Goal: Information Seeking & Learning: Learn about a topic

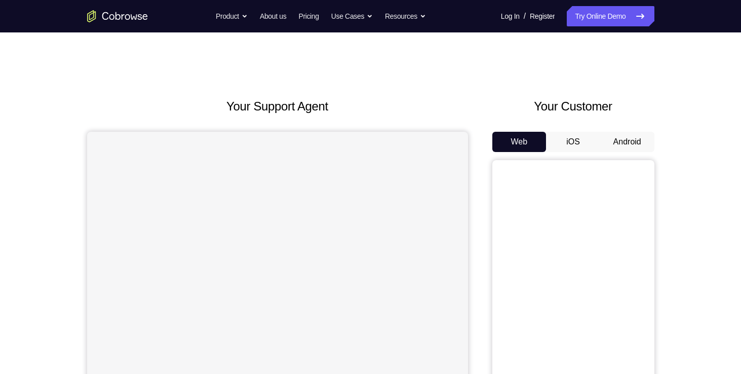
click at [619, 146] on button "Android" at bounding box center [627, 142] width 54 height 20
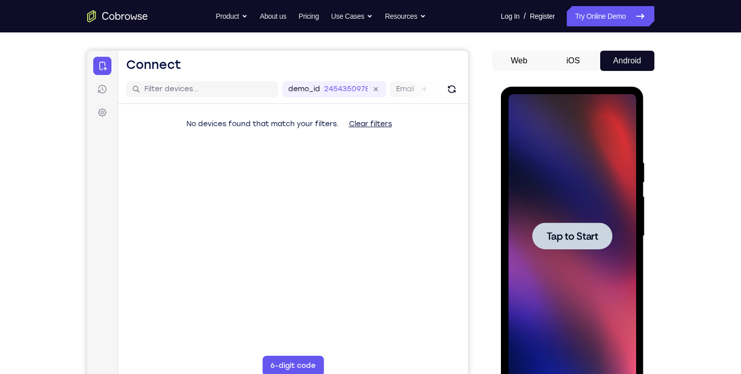
click at [572, 162] on div at bounding box center [572, 235] width 128 height 283
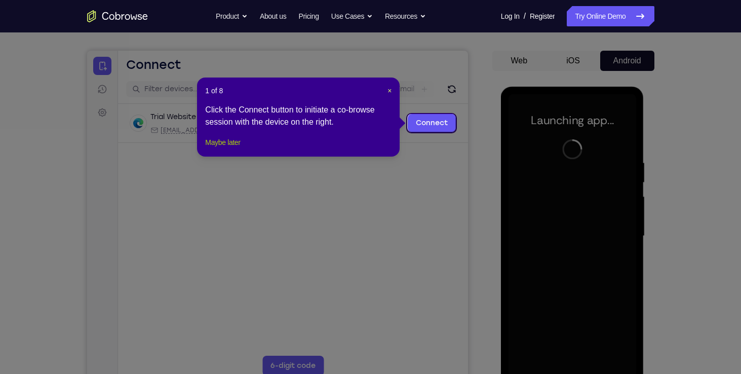
click at [240, 148] on button "Maybe later" at bounding box center [222, 142] width 35 height 12
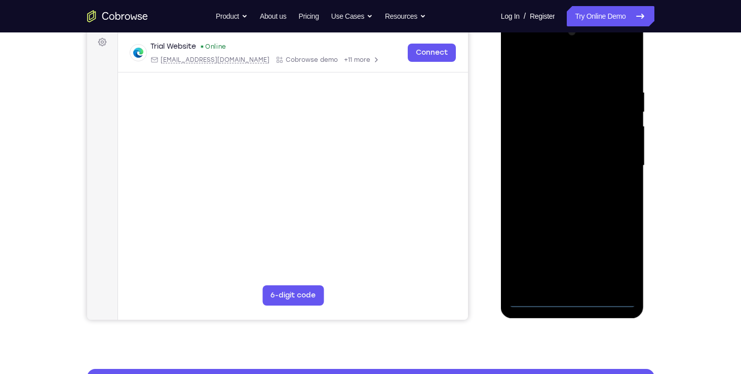
scroll to position [152, 0]
click at [570, 301] on div at bounding box center [572, 164] width 128 height 283
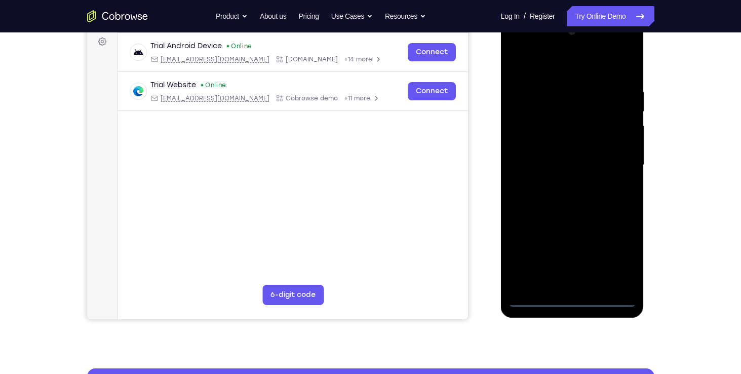
click at [620, 256] on div at bounding box center [572, 164] width 128 height 283
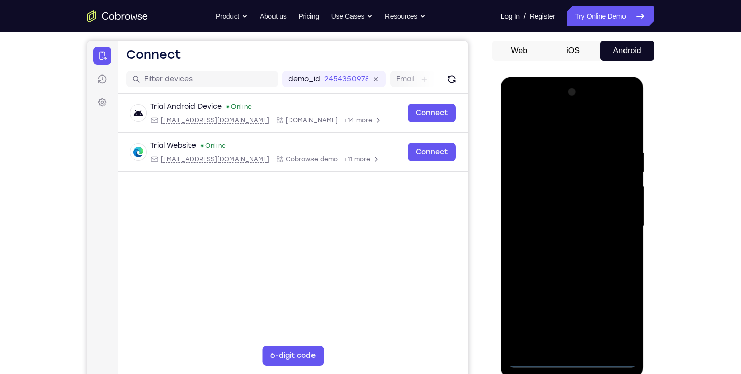
scroll to position [91, 0]
click at [514, 127] on div at bounding box center [572, 225] width 128 height 283
click at [620, 227] on div at bounding box center [572, 225] width 128 height 283
click at [562, 240] on div at bounding box center [572, 225] width 128 height 283
click at [554, 215] on div at bounding box center [572, 225] width 128 height 283
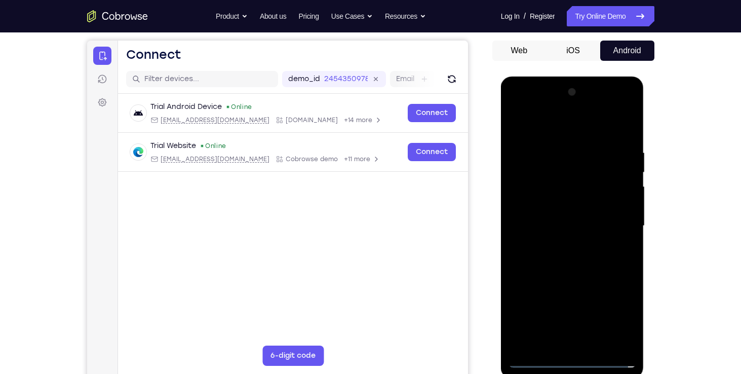
click at [567, 206] on div at bounding box center [572, 225] width 128 height 283
click at [565, 225] on div at bounding box center [572, 225] width 128 height 283
click at [563, 260] on div at bounding box center [572, 225] width 128 height 283
click at [567, 258] on div at bounding box center [572, 225] width 128 height 283
click at [561, 259] on div at bounding box center [572, 225] width 128 height 283
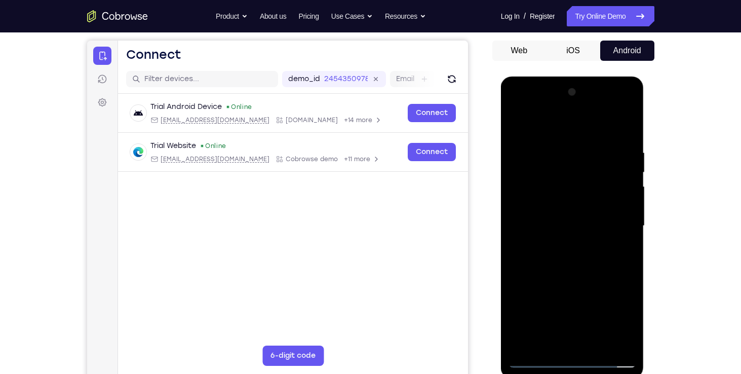
click at [615, 125] on div at bounding box center [572, 225] width 128 height 283
click at [567, 242] on div at bounding box center [572, 225] width 128 height 283
click at [576, 274] on div at bounding box center [572, 225] width 128 height 283
click at [628, 123] on div at bounding box center [572, 225] width 128 height 283
click at [546, 205] on div at bounding box center [572, 225] width 128 height 283
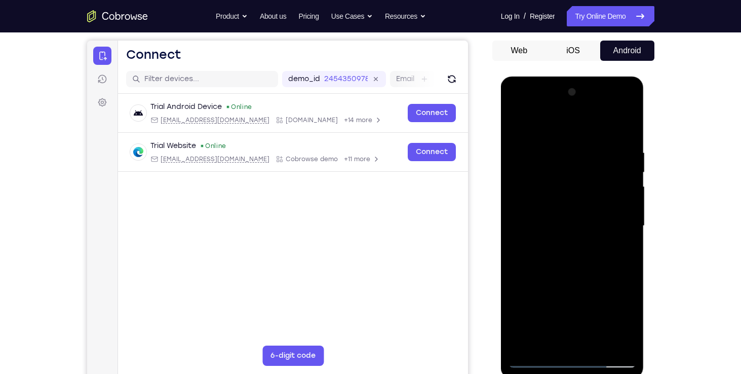
click at [577, 156] on div at bounding box center [572, 225] width 128 height 283
click at [518, 119] on div at bounding box center [572, 225] width 128 height 283
click at [550, 263] on div at bounding box center [572, 225] width 128 height 283
click at [574, 157] on div at bounding box center [572, 225] width 128 height 283
click at [517, 125] on div at bounding box center [572, 225] width 128 height 283
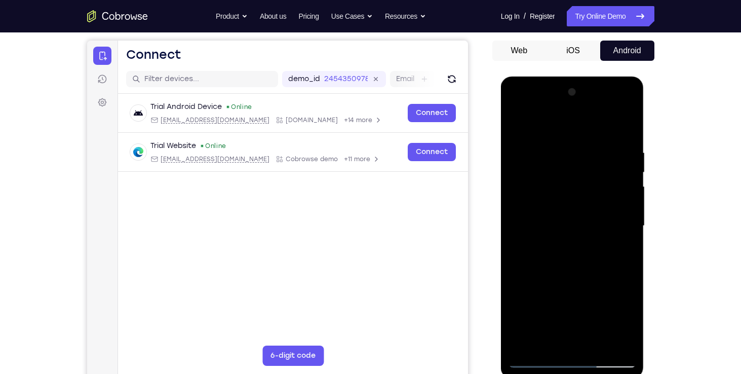
click at [597, 345] on div at bounding box center [572, 225] width 128 height 283
click at [575, 282] on div at bounding box center [572, 225] width 128 height 283
click at [560, 290] on div at bounding box center [572, 225] width 128 height 283
click at [545, 323] on div at bounding box center [572, 225] width 128 height 283
click at [597, 314] on div at bounding box center [572, 225] width 128 height 283
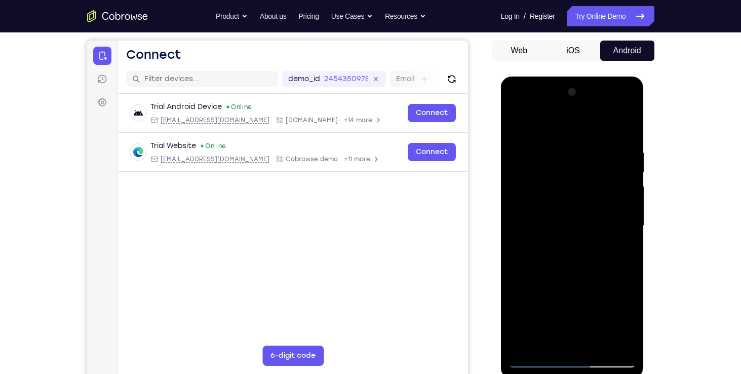
click at [546, 304] on div at bounding box center [572, 225] width 128 height 283
click at [547, 343] on div at bounding box center [572, 225] width 128 height 283
click at [549, 341] on div at bounding box center [572, 225] width 128 height 283
click at [587, 298] on div at bounding box center [572, 225] width 128 height 283
click at [620, 244] on div at bounding box center [572, 225] width 128 height 283
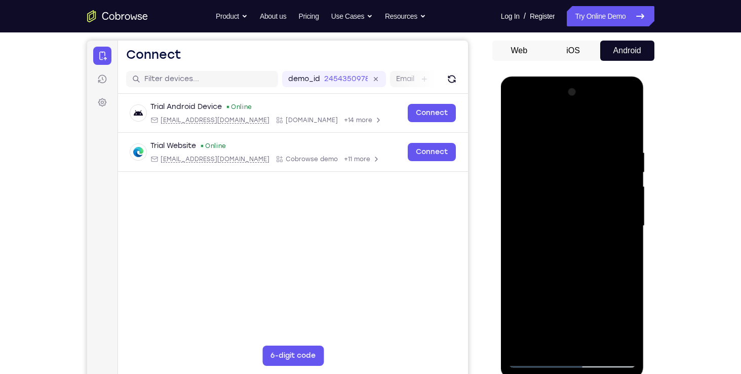
click at [519, 123] on div at bounding box center [572, 225] width 128 height 283
drag, startPoint x: 575, startPoint y: 260, endPoint x: 571, endPoint y: 216, distance: 44.2
click at [571, 216] on div at bounding box center [572, 225] width 128 height 283
click at [571, 267] on div at bounding box center [572, 225] width 128 height 283
drag, startPoint x: 574, startPoint y: 180, endPoint x: 551, endPoint y: 314, distance: 136.6
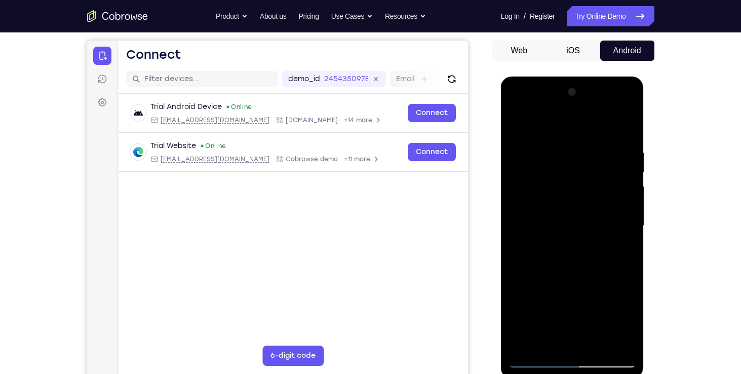
click at [551, 314] on div at bounding box center [572, 225] width 128 height 283
drag, startPoint x: 555, startPoint y: 201, endPoint x: 549, endPoint y: 314, distance: 113.1
click at [549, 314] on div at bounding box center [572, 225] width 128 height 283
drag, startPoint x: 550, startPoint y: 170, endPoint x: 549, endPoint y: 314, distance: 143.8
click at [549, 314] on div at bounding box center [572, 225] width 128 height 283
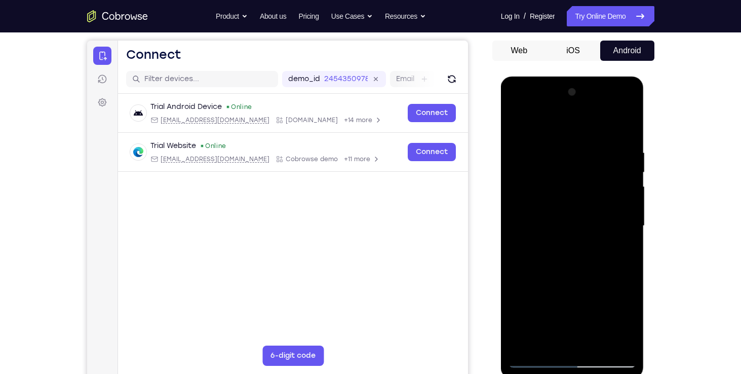
drag, startPoint x: 572, startPoint y: 150, endPoint x: 550, endPoint y: 330, distance: 180.6
click at [550, 330] on div at bounding box center [572, 225] width 128 height 283
drag, startPoint x: 563, startPoint y: 143, endPoint x: 551, endPoint y: 357, distance: 215.0
click at [551, 357] on div at bounding box center [572, 225] width 128 height 283
drag, startPoint x: 575, startPoint y: 149, endPoint x: 557, endPoint y: 346, distance: 198.2
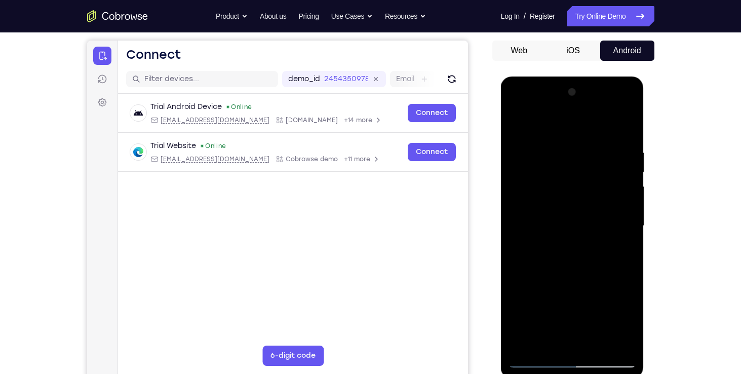
click at [557, 346] on div at bounding box center [572, 225] width 128 height 283
drag, startPoint x: 584, startPoint y: 154, endPoint x: 545, endPoint y: 363, distance: 212.7
click at [545, 363] on div at bounding box center [572, 225] width 128 height 283
drag, startPoint x: 582, startPoint y: 148, endPoint x: 540, endPoint y: 374, distance: 229.7
click at [540, 373] on div at bounding box center [572, 227] width 143 height 302
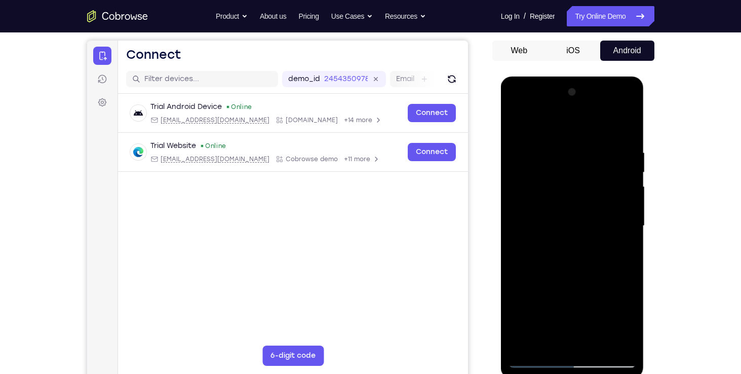
click at [556, 124] on div at bounding box center [572, 225] width 128 height 283
click at [532, 153] on div at bounding box center [572, 225] width 128 height 283
click at [610, 341] on div at bounding box center [572, 225] width 128 height 283
click at [623, 131] on div at bounding box center [572, 225] width 128 height 283
click at [596, 157] on div at bounding box center [572, 225] width 128 height 283
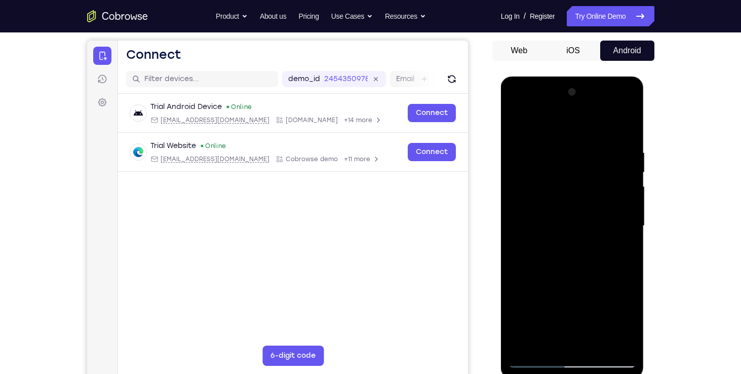
click at [620, 250] on div at bounding box center [572, 225] width 128 height 283
click at [515, 125] on div at bounding box center [572, 225] width 128 height 283
click at [519, 122] on div at bounding box center [572, 225] width 128 height 283
click at [592, 152] on div at bounding box center [572, 225] width 128 height 283
click at [624, 127] on div at bounding box center [572, 225] width 128 height 283
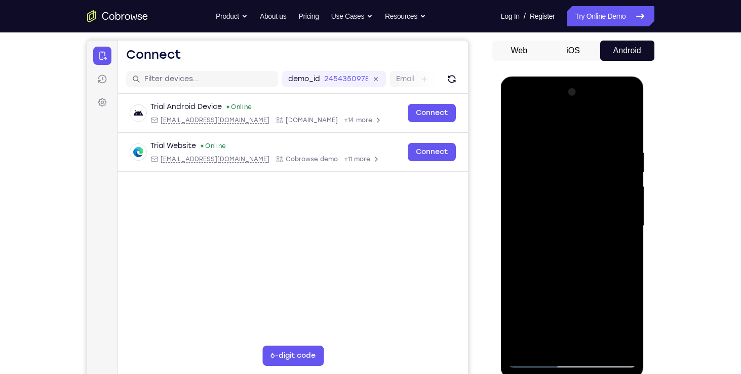
click at [595, 345] on div at bounding box center [572, 225] width 128 height 283
drag, startPoint x: 619, startPoint y: 175, endPoint x: 582, endPoint y: 182, distance: 37.0
click at [582, 182] on div at bounding box center [572, 225] width 128 height 283
drag, startPoint x: 608, startPoint y: 167, endPoint x: 532, endPoint y: 173, distance: 76.2
click at [532, 173] on div at bounding box center [572, 225] width 128 height 283
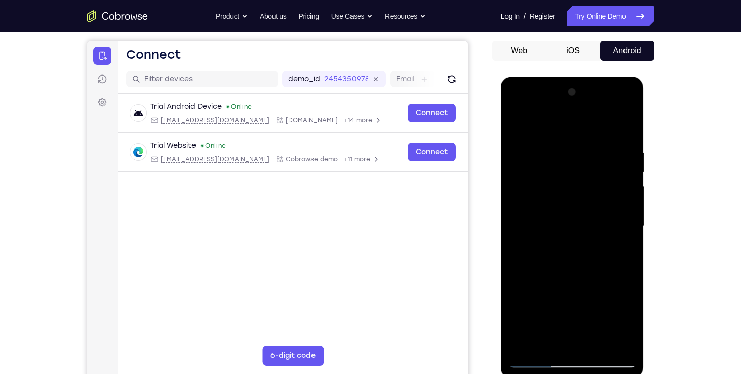
click at [573, 239] on div at bounding box center [572, 225] width 128 height 283
drag, startPoint x: 595, startPoint y: 227, endPoint x: 580, endPoint y: 319, distance: 94.0
click at [580, 319] on div at bounding box center [572, 225] width 128 height 283
drag, startPoint x: 598, startPoint y: 187, endPoint x: 582, endPoint y: 297, distance: 111.5
click at [582, 297] on div at bounding box center [572, 225] width 128 height 283
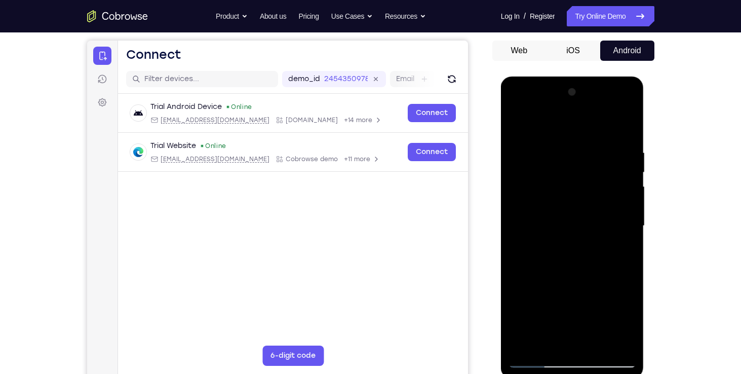
click at [517, 123] on div at bounding box center [572, 225] width 128 height 283
drag, startPoint x: 570, startPoint y: 274, endPoint x: 567, endPoint y: 216, distance: 58.8
click at [567, 216] on div at bounding box center [572, 225] width 128 height 283
drag, startPoint x: 577, startPoint y: 291, endPoint x: 578, endPoint y: 191, distance: 99.2
click at [578, 191] on div at bounding box center [572, 225] width 128 height 283
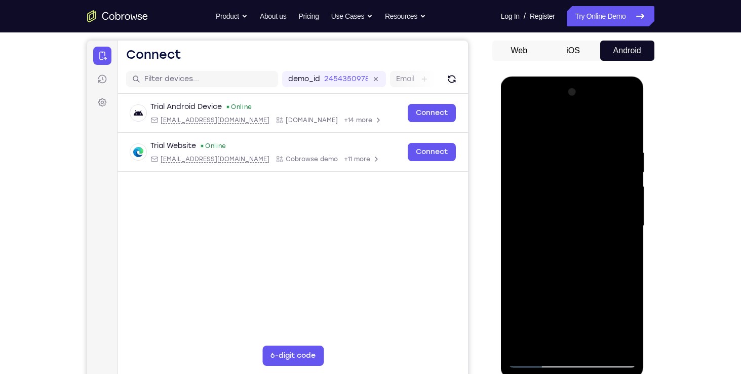
drag, startPoint x: 593, startPoint y: 299, endPoint x: 593, endPoint y: 267, distance: 31.4
click at [593, 267] on div at bounding box center [572, 225] width 128 height 283
drag, startPoint x: 588, startPoint y: 303, endPoint x: 586, endPoint y: 260, distance: 43.1
click at [586, 260] on div at bounding box center [572, 225] width 128 height 283
drag, startPoint x: 587, startPoint y: 318, endPoint x: 585, endPoint y: 229, distance: 89.6
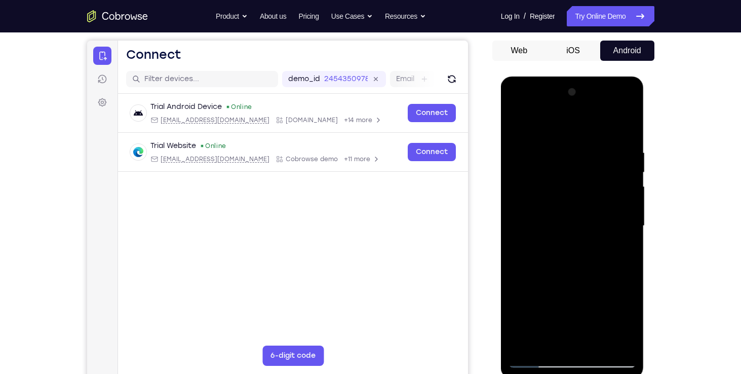
click at [585, 229] on div at bounding box center [572, 225] width 128 height 283
drag, startPoint x: 594, startPoint y: 307, endPoint x: 592, endPoint y: 229, distance: 77.5
click at [592, 229] on div at bounding box center [572, 225] width 128 height 283
click at [520, 121] on div at bounding box center [572, 225] width 128 height 283
drag, startPoint x: 574, startPoint y: 161, endPoint x: 576, endPoint y: 342, distance: 181.2
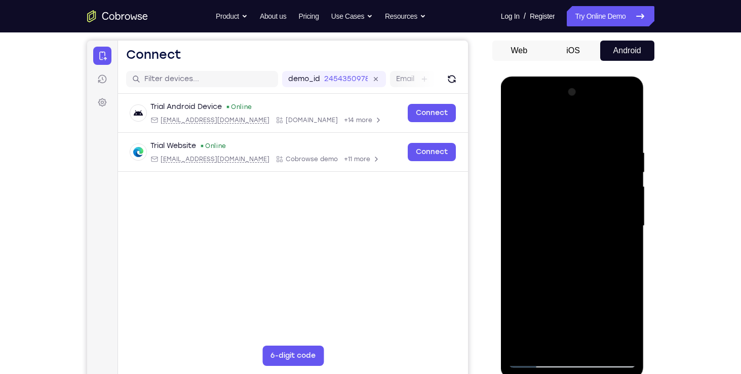
click at [576, 342] on div at bounding box center [572, 225] width 128 height 283
click at [556, 150] on div at bounding box center [572, 225] width 128 height 283
click at [609, 341] on div at bounding box center [572, 225] width 128 height 283
click at [622, 130] on div at bounding box center [572, 225] width 128 height 283
click at [589, 145] on div at bounding box center [572, 225] width 128 height 283
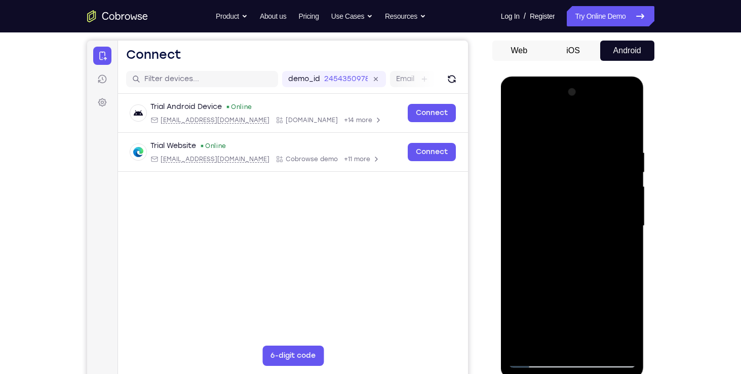
click at [623, 343] on div at bounding box center [572, 225] width 128 height 283
click at [626, 129] on div at bounding box center [572, 225] width 128 height 283
drag, startPoint x: 622, startPoint y: 147, endPoint x: 570, endPoint y: 151, distance: 52.3
click at [570, 151] on div at bounding box center [572, 225] width 128 height 283
click at [577, 151] on div at bounding box center [572, 225] width 128 height 283
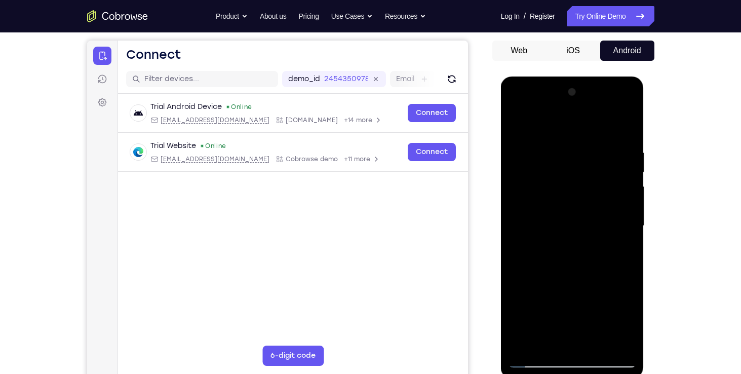
click at [626, 126] on div at bounding box center [572, 225] width 128 height 283
click at [598, 156] on div at bounding box center [572, 225] width 128 height 283
click at [611, 345] on div at bounding box center [572, 225] width 128 height 283
click at [616, 263] on div at bounding box center [572, 225] width 128 height 283
click at [612, 346] on div at bounding box center [572, 225] width 128 height 283
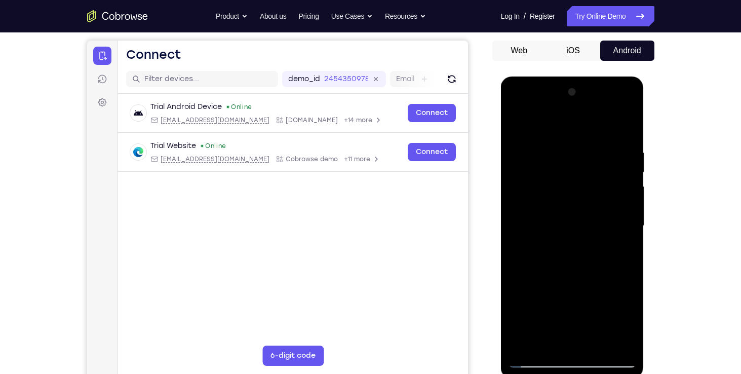
click at [624, 130] on div at bounding box center [572, 225] width 128 height 283
drag, startPoint x: 615, startPoint y: 134, endPoint x: 539, endPoint y: 150, distance: 77.5
click at [539, 150] on div at bounding box center [572, 225] width 128 height 283
click at [596, 142] on div at bounding box center [572, 225] width 128 height 283
click at [610, 339] on div at bounding box center [572, 225] width 128 height 283
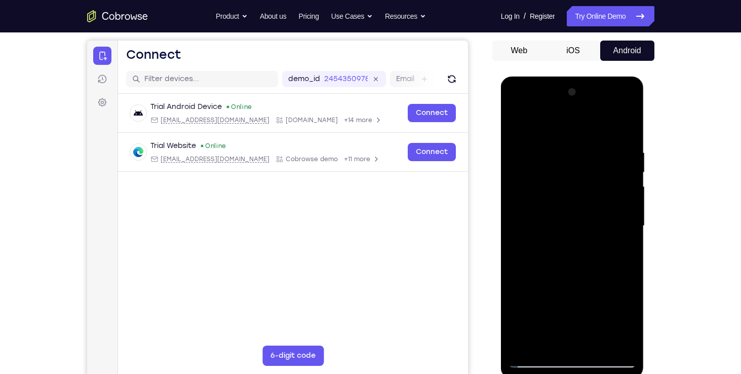
click at [610, 267] on div at bounding box center [572, 225] width 128 height 283
click at [614, 344] on div at bounding box center [572, 225] width 128 height 283
click at [617, 287] on div at bounding box center [572, 225] width 128 height 283
click at [612, 341] on div at bounding box center [572, 225] width 128 height 283
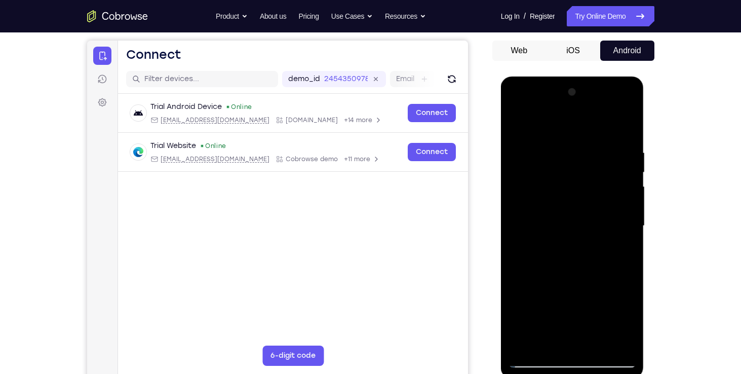
click at [628, 290] on div at bounding box center [572, 225] width 128 height 283
click at [623, 126] on div at bounding box center [572, 225] width 128 height 283
click at [627, 123] on div at bounding box center [572, 225] width 128 height 283
click at [598, 343] on div at bounding box center [572, 225] width 128 height 283
click at [563, 199] on div at bounding box center [572, 225] width 128 height 283
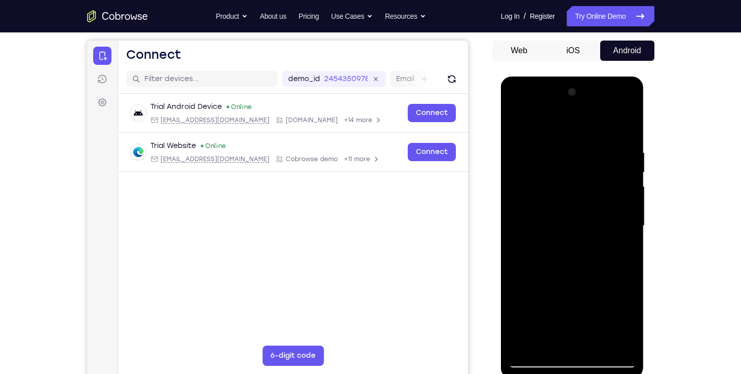
click at [516, 126] on div at bounding box center [572, 225] width 128 height 283
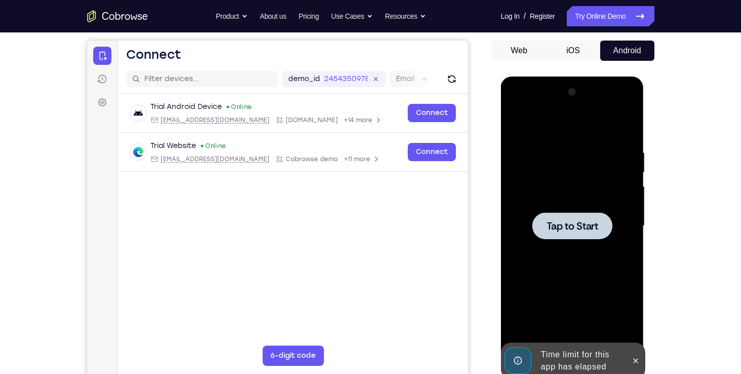
click at [540, 149] on div at bounding box center [572, 225] width 128 height 283
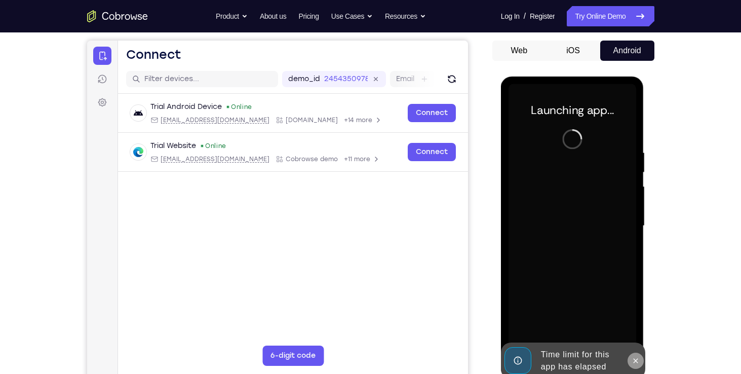
click at [633, 360] on icon at bounding box center [635, 360] width 8 height 8
